Goal: Transaction & Acquisition: Purchase product/service

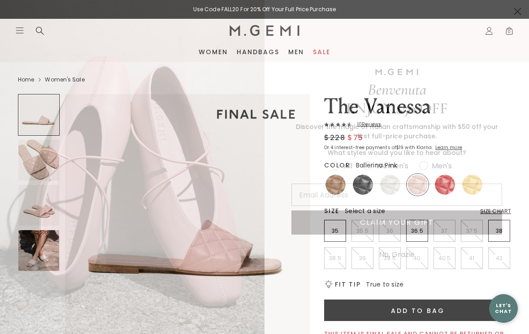
click at [524, 13] on circle "Close dialog" at bounding box center [517, 11] width 15 height 15
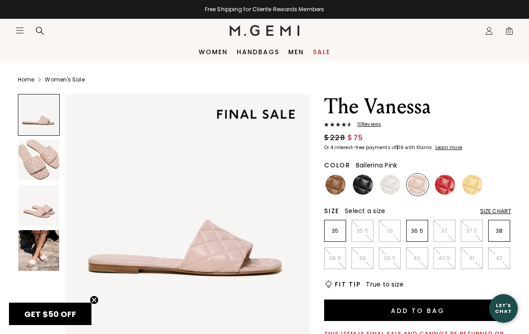
click at [421, 189] on img at bounding box center [418, 185] width 20 height 20
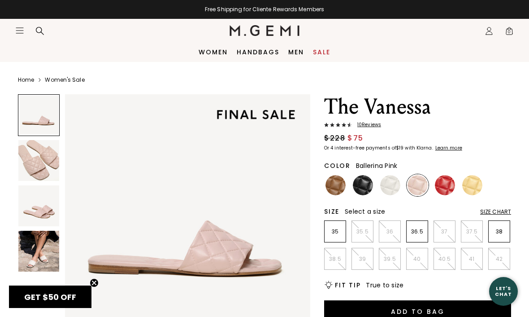
click at [443, 185] on img at bounding box center [445, 185] width 20 height 20
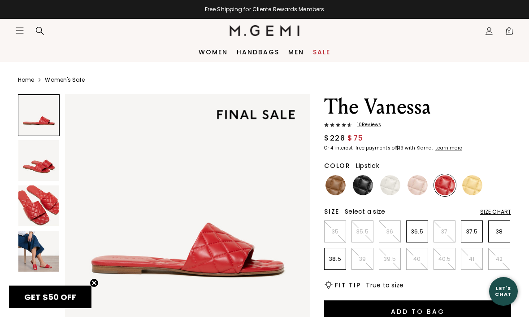
click at [473, 184] on img at bounding box center [472, 185] width 20 height 20
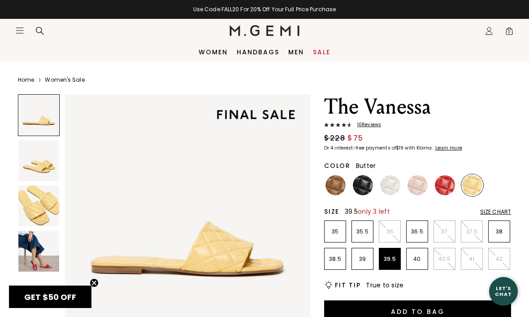
click at [386, 260] on p "39.5" at bounding box center [389, 258] width 21 height 7
click at [449, 312] on button "Add to Bag" at bounding box center [417, 311] width 187 height 22
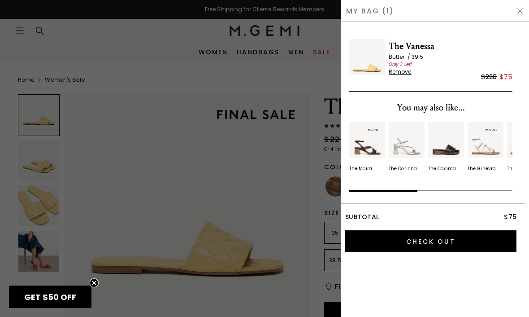
click at [527, 1] on div "My Bag (1)" at bounding box center [435, 11] width 188 height 22
click at [522, 11] on img at bounding box center [519, 10] width 7 height 7
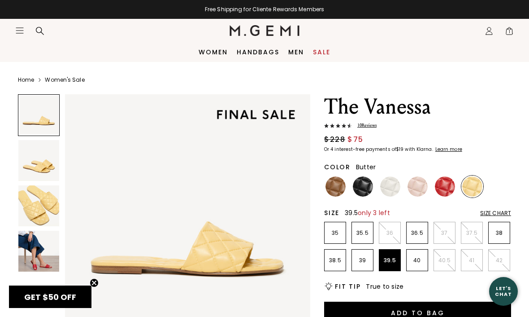
click at [390, 188] on img at bounding box center [390, 186] width 20 height 20
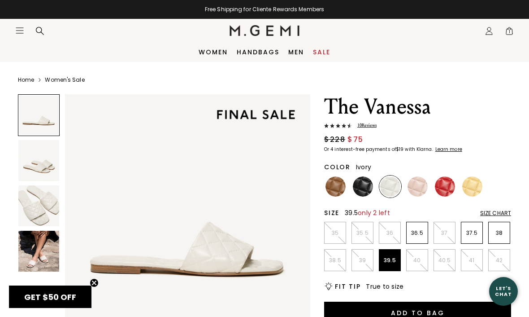
click at [388, 256] on p "39.5" at bounding box center [389, 259] width 21 height 7
click at [438, 311] on button "Add to Bag" at bounding box center [417, 312] width 187 height 22
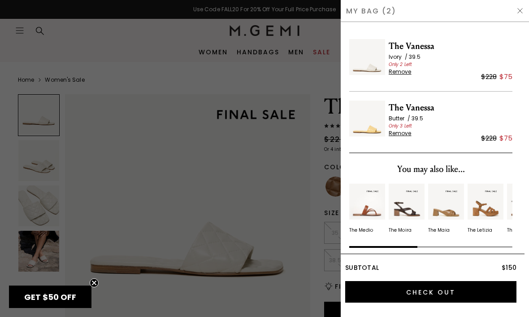
click at [528, 3] on div "My Bag (2)" at bounding box center [435, 11] width 188 height 22
click at [523, 9] on img at bounding box center [519, 10] width 7 height 7
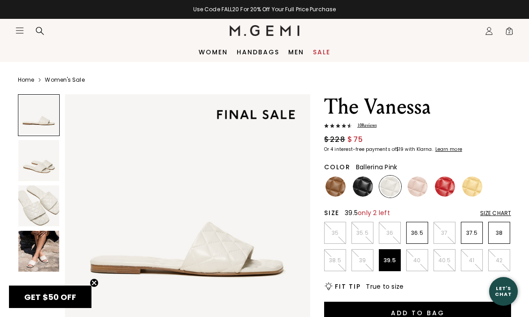
click at [418, 191] on img at bounding box center [418, 186] width 20 height 20
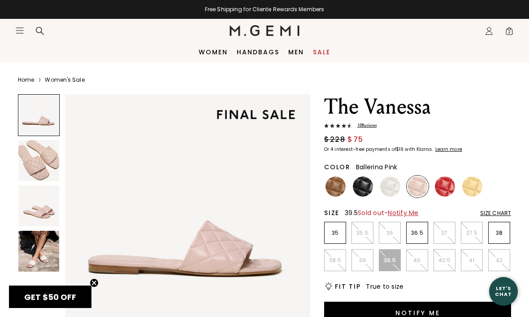
click at [411, 213] on span "Notify Me" at bounding box center [403, 212] width 30 height 9
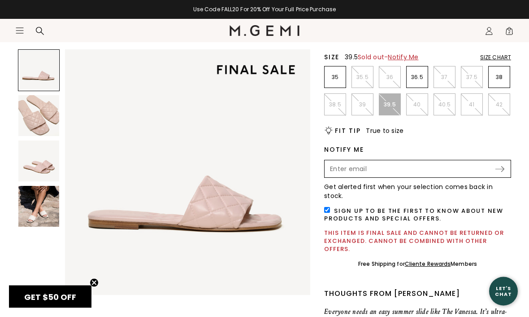
scroll to position [156, 0]
click at [326, 207] on input "checkbox" at bounding box center [327, 210] width 6 height 6
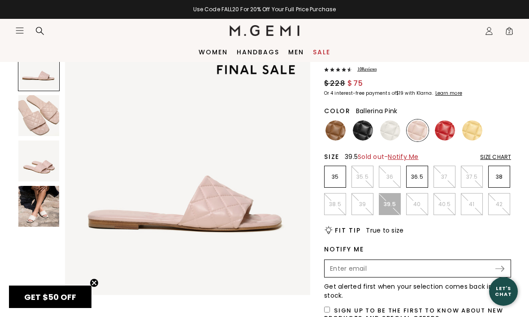
scroll to position [56, 0]
click at [39, 69] on div at bounding box center [39, 70] width 42 height 42
click at [46, 115] on img at bounding box center [38, 115] width 41 height 41
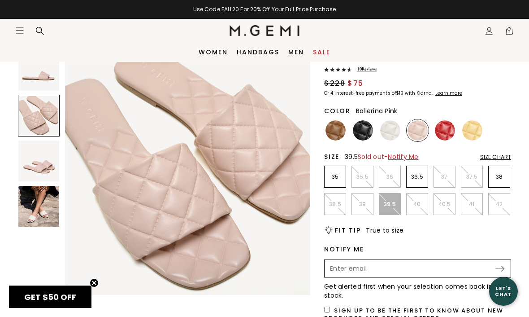
click at [45, 153] on img at bounding box center [38, 160] width 41 height 41
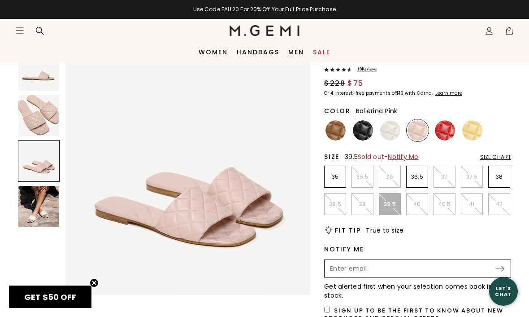
click at [43, 202] on img at bounding box center [38, 206] width 41 height 41
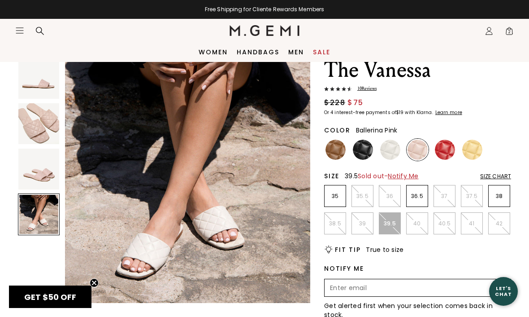
scroll to position [34, 0]
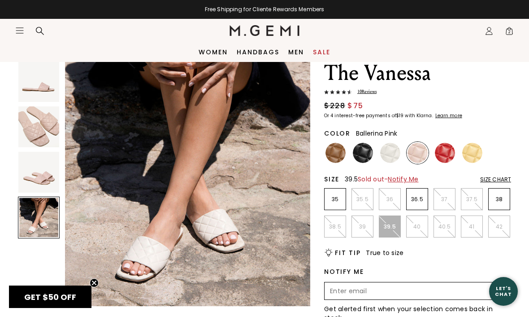
click at [477, 152] on img at bounding box center [472, 153] width 20 height 20
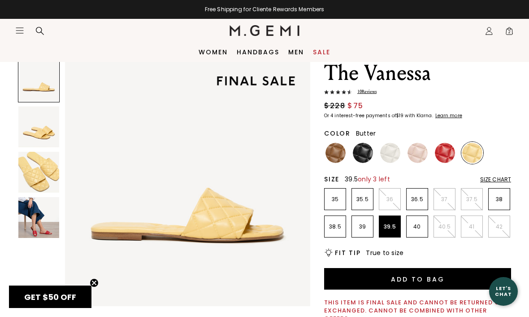
click at [390, 156] on img at bounding box center [390, 153] width 20 height 20
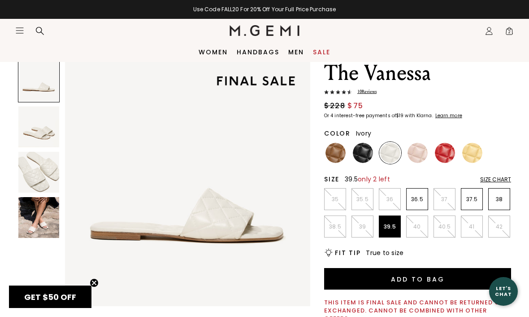
click at [41, 222] on img at bounding box center [38, 217] width 41 height 41
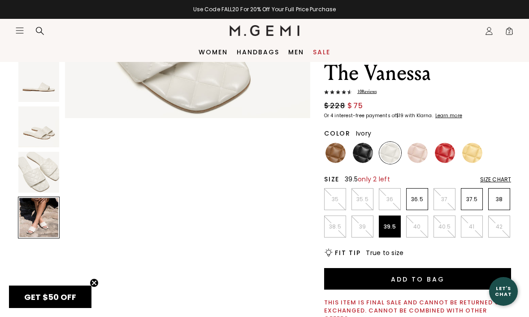
scroll to position [763, 0]
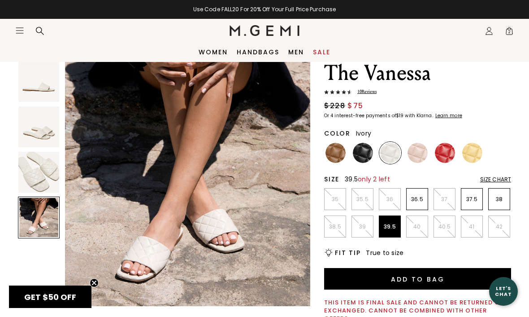
click at [41, 176] on img at bounding box center [38, 172] width 41 height 41
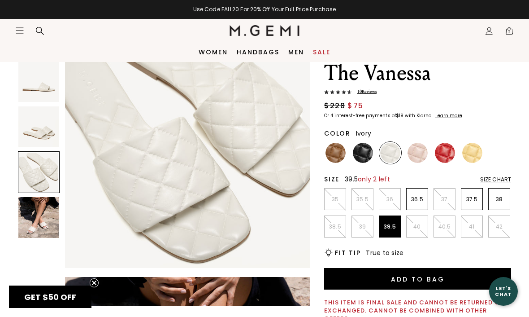
scroll to position [508, 0]
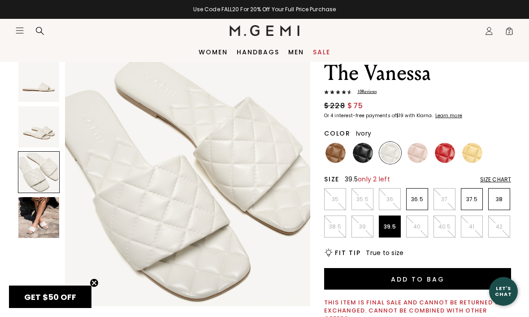
click at [40, 130] on img at bounding box center [38, 126] width 41 height 41
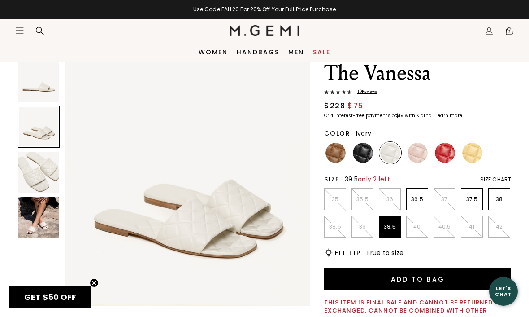
click at [38, 88] on img at bounding box center [38, 81] width 41 height 41
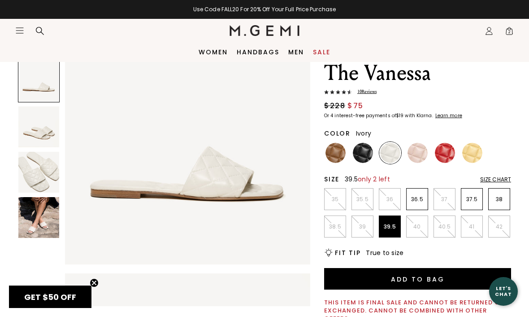
scroll to position [0, 0]
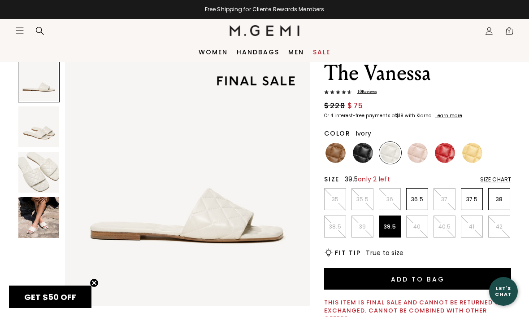
click at [341, 152] on img at bounding box center [335, 153] width 20 height 20
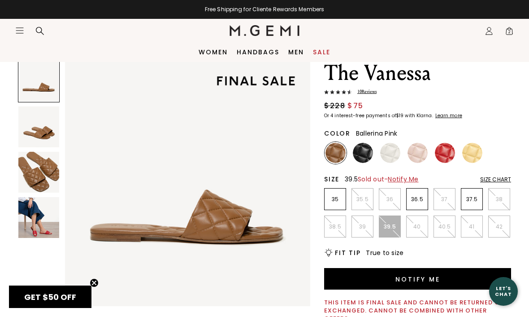
click at [419, 153] on img at bounding box center [418, 153] width 20 height 20
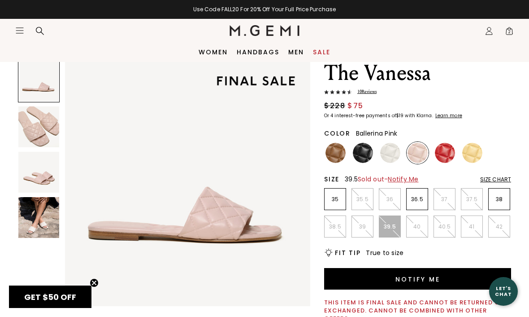
click at [502, 178] on div "Size Chart" at bounding box center [495, 179] width 31 height 7
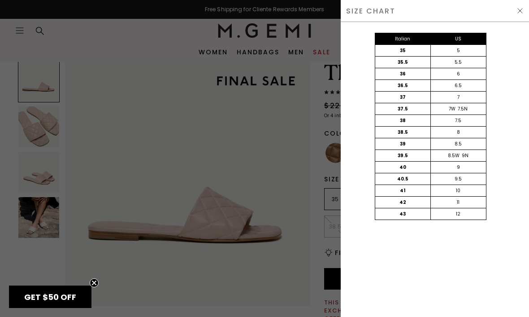
click at [525, 5] on div "SIZE CHART" at bounding box center [435, 11] width 188 height 22
click at [523, 8] on img at bounding box center [519, 10] width 7 height 7
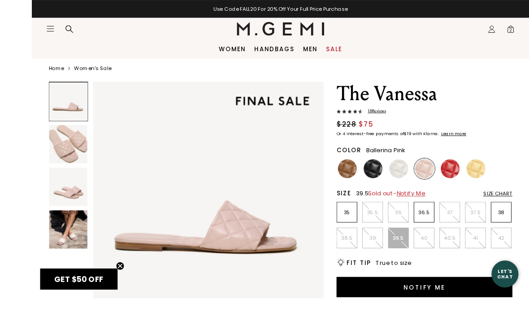
scroll to position [56, 0]
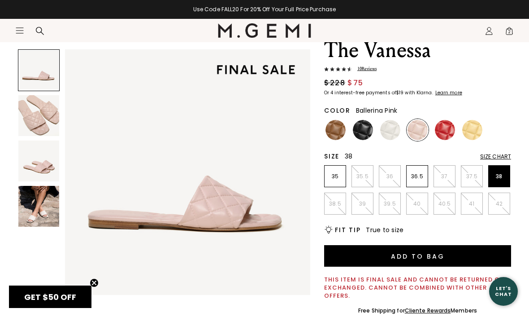
click at [504, 176] on p "38" at bounding box center [499, 176] width 21 height 7
click at [464, 252] on button "Add to Bag" at bounding box center [417, 256] width 187 height 22
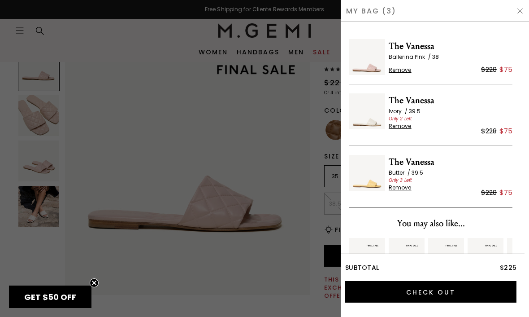
click at [485, 295] on input "Check Out" at bounding box center [430, 292] width 171 height 22
